Goal: Task Accomplishment & Management: Manage account settings

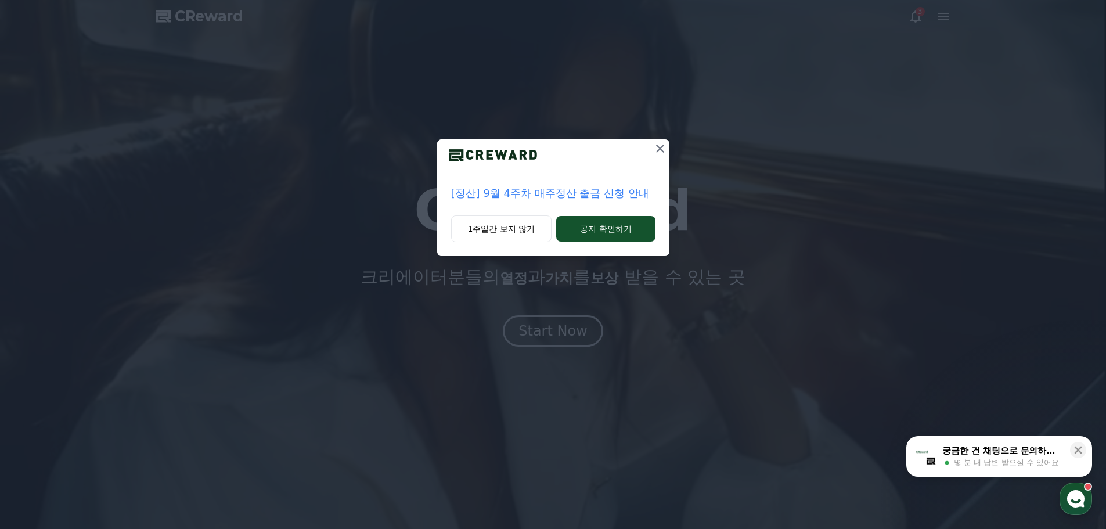
click at [658, 150] on icon at bounding box center [660, 149] width 8 height 8
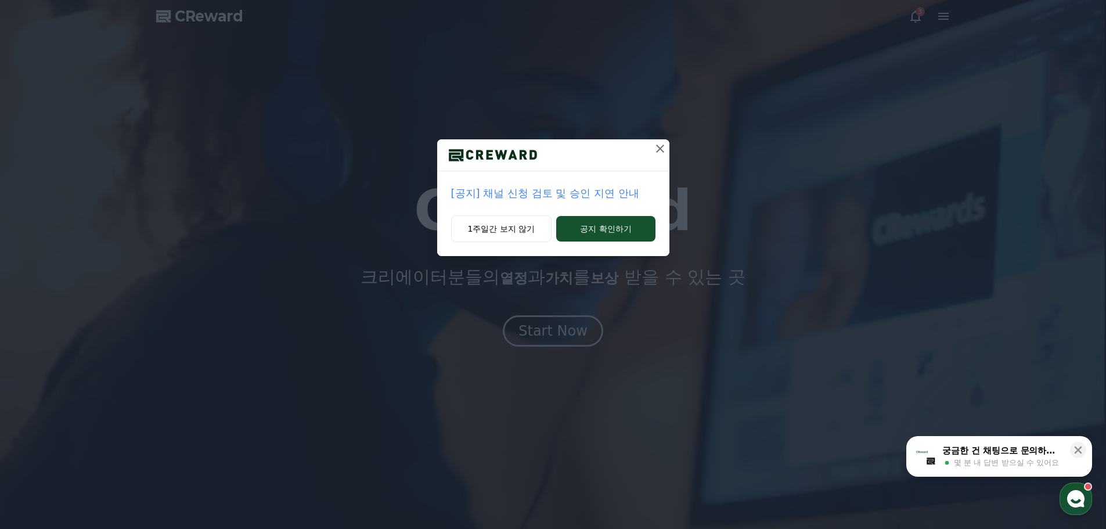
click at [661, 150] on icon at bounding box center [660, 149] width 8 height 8
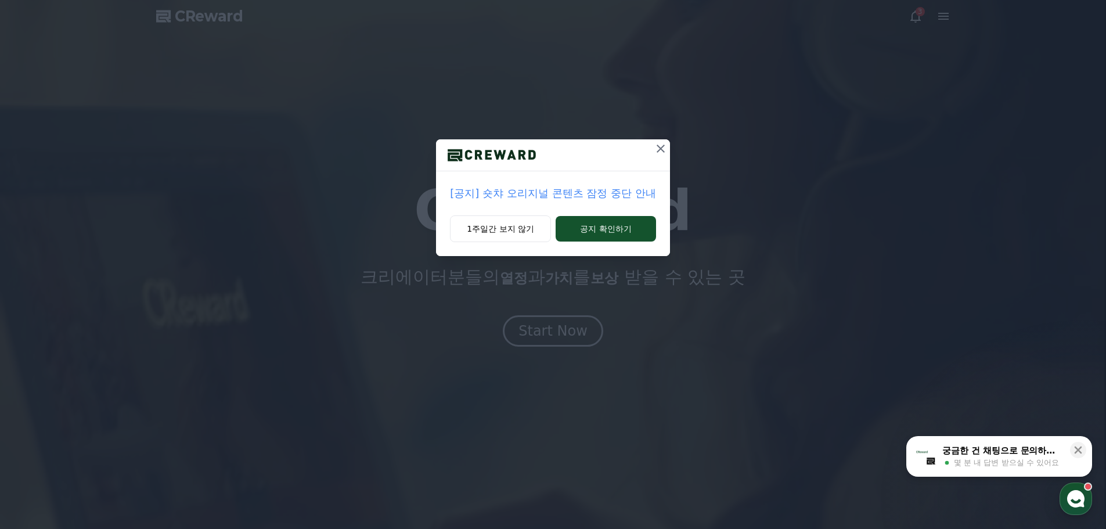
click at [663, 146] on icon at bounding box center [660, 149] width 8 height 8
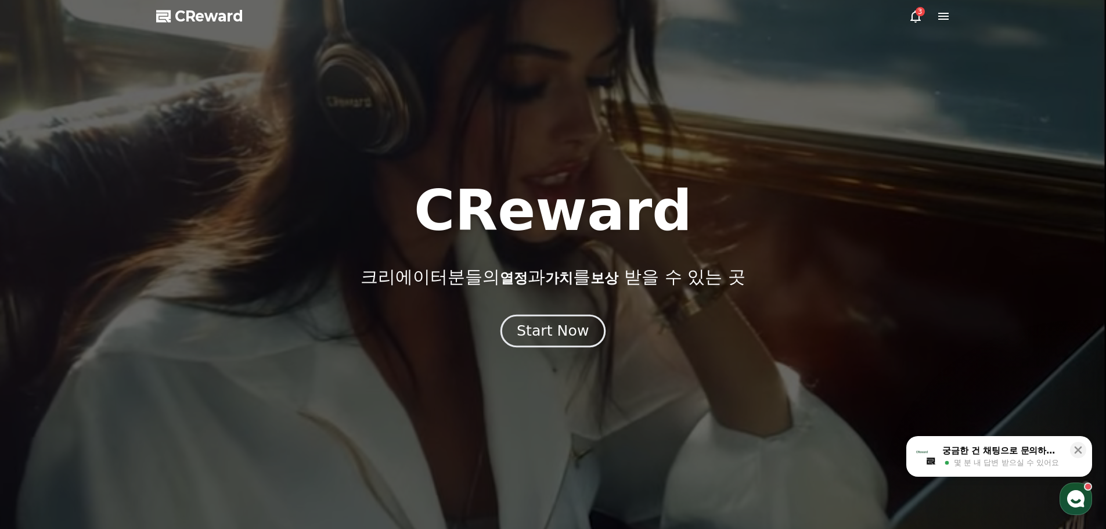
click at [549, 322] on div "Start Now" at bounding box center [553, 331] width 72 height 20
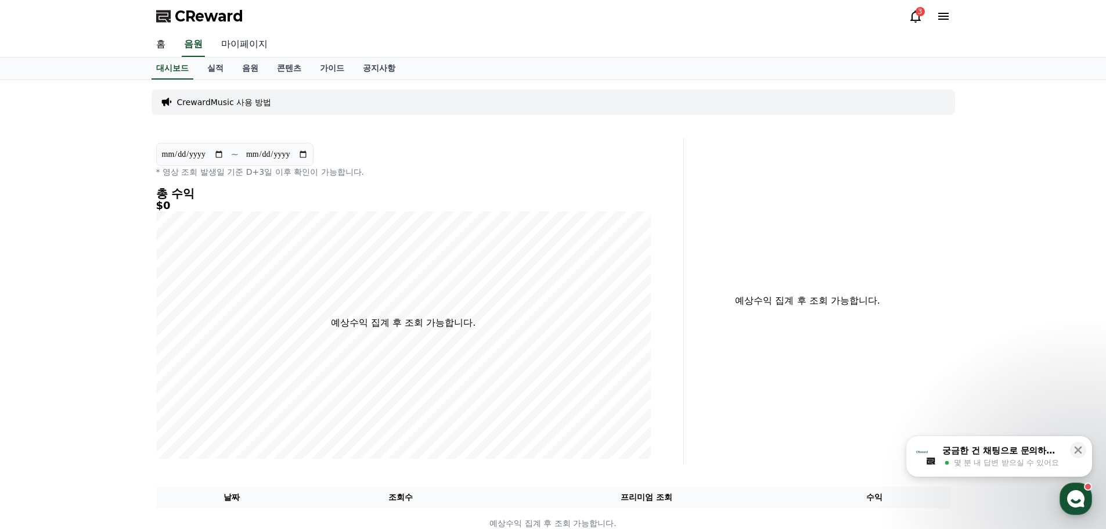
click at [237, 44] on link "마이페이지" at bounding box center [244, 45] width 65 height 24
select select "**********"
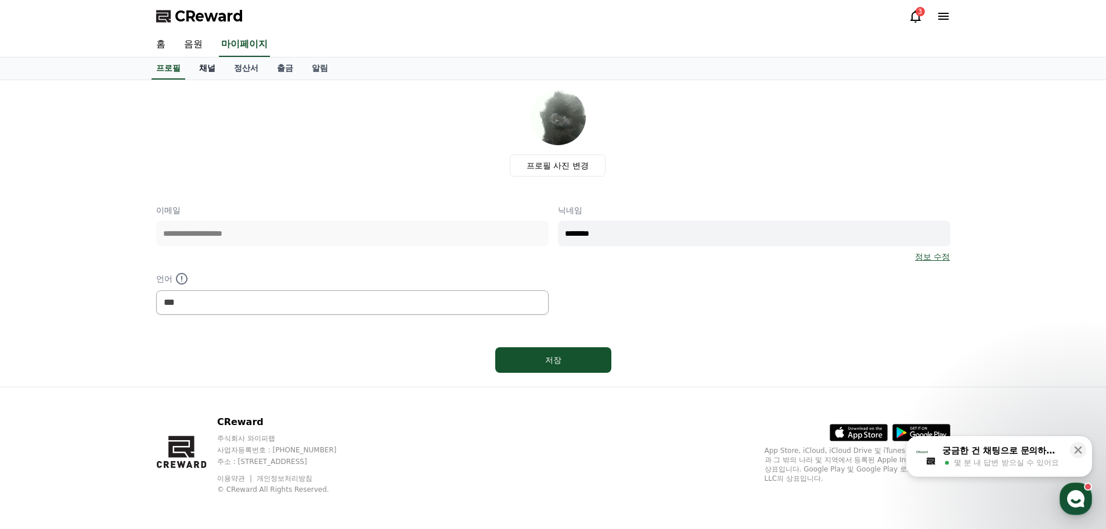
click at [204, 68] on link "채널" at bounding box center [207, 68] width 35 height 22
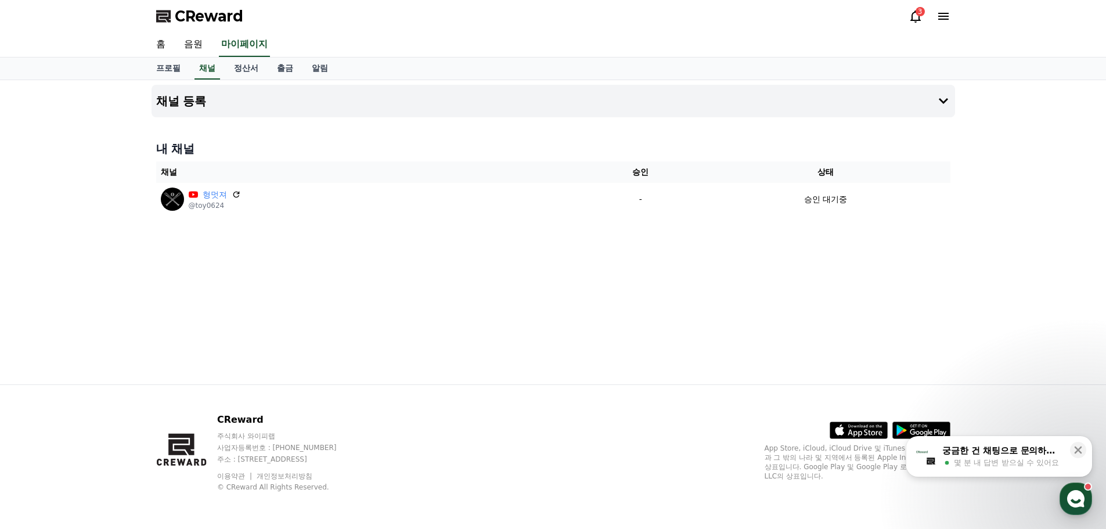
click at [916, 17] on icon at bounding box center [915, 16] width 14 height 14
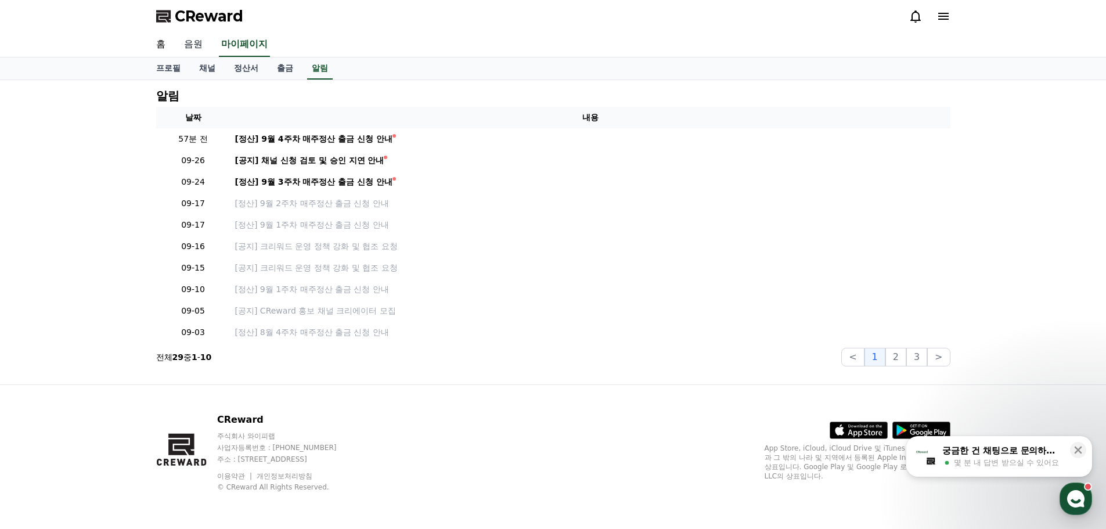
click at [194, 48] on link "음원" at bounding box center [193, 45] width 37 height 24
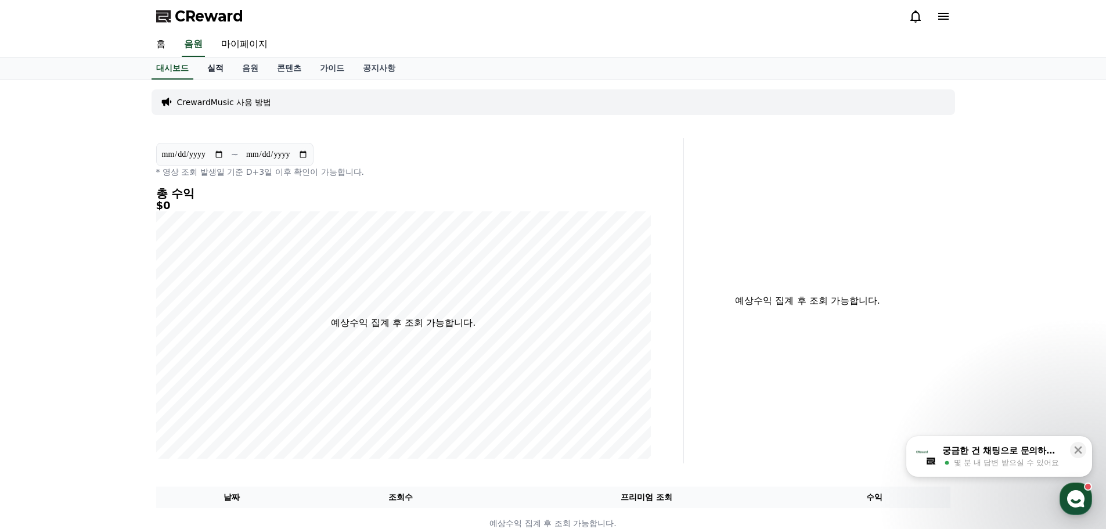
click at [208, 64] on link "실적" at bounding box center [215, 68] width 35 height 22
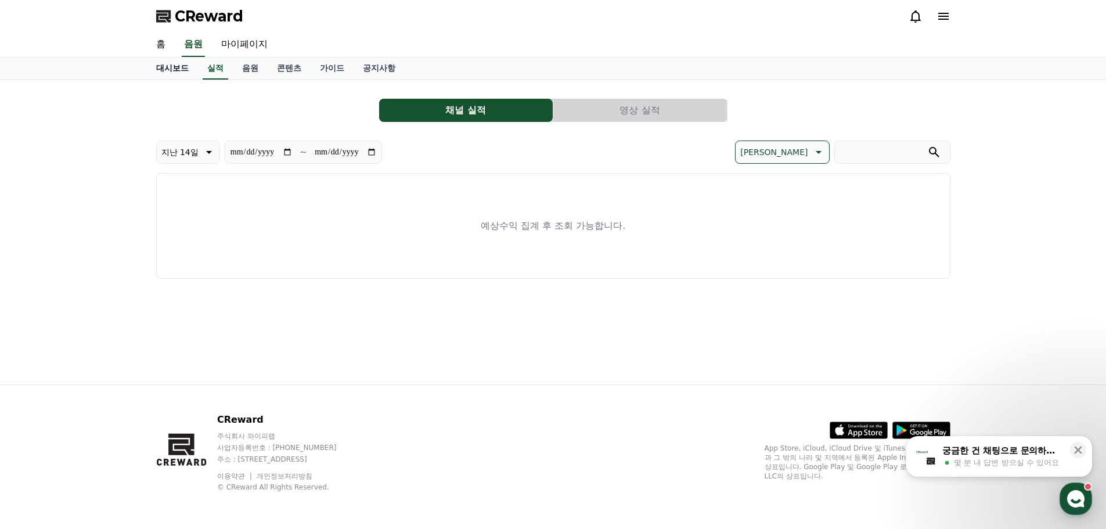
click at [180, 70] on link "대시보드" at bounding box center [172, 68] width 51 height 22
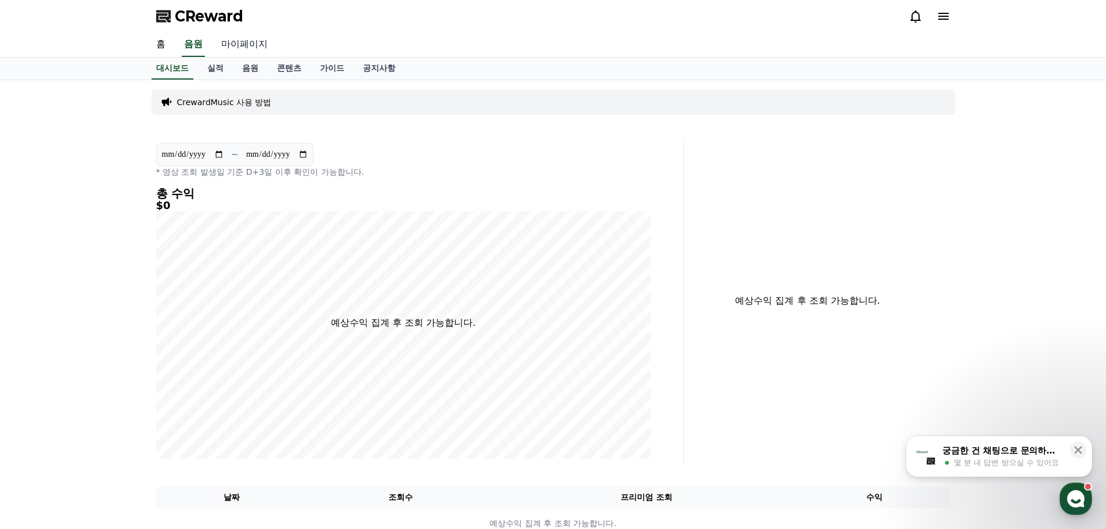
click at [234, 46] on link "마이페이지" at bounding box center [244, 45] width 65 height 24
select select "**********"
